Goal: Information Seeking & Learning: Learn about a topic

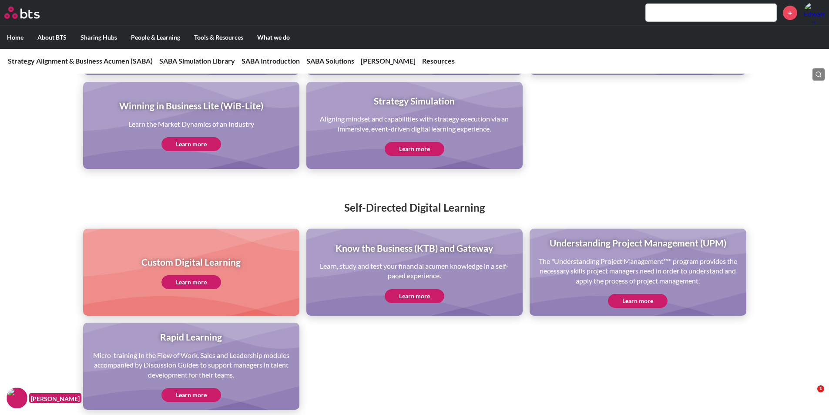
scroll to position [1872, 0]
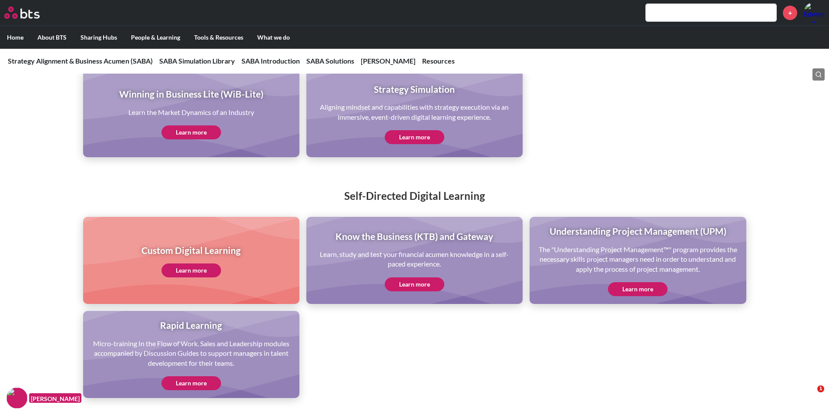
click at [412, 280] on link "Learn more" at bounding box center [415, 284] width 60 height 14
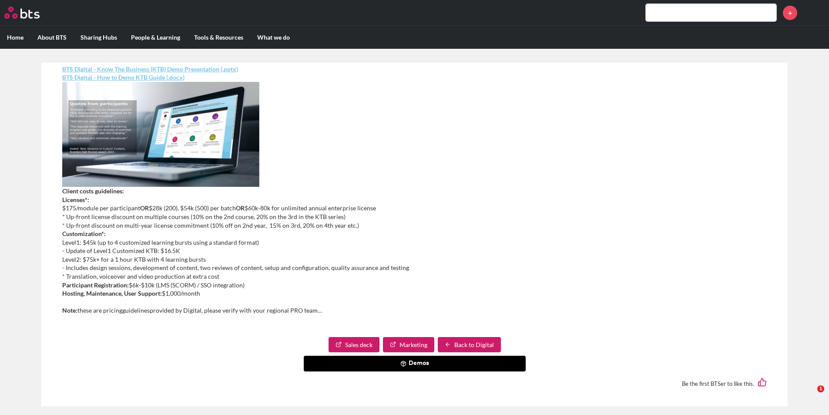
scroll to position [271, 0]
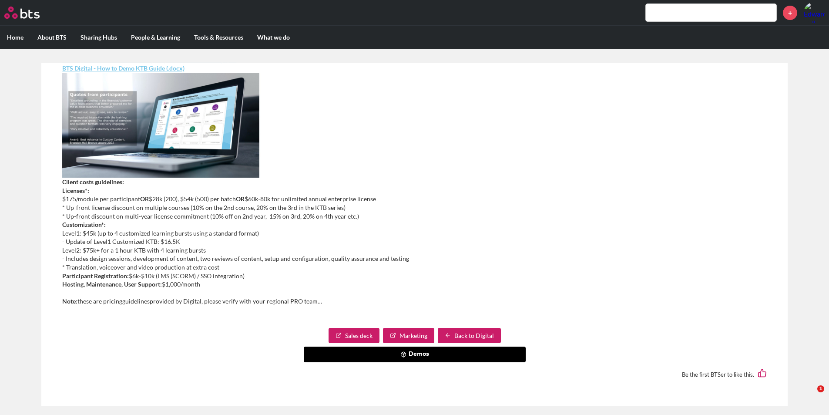
click at [401, 333] on link "Marketing" at bounding box center [408, 336] width 51 height 16
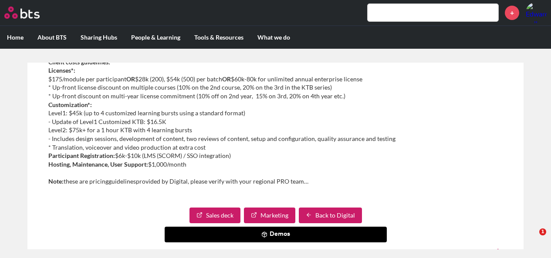
scroll to position [446, 0]
